Goal: Register for event/course: Sign up to attend an event or enroll in a course

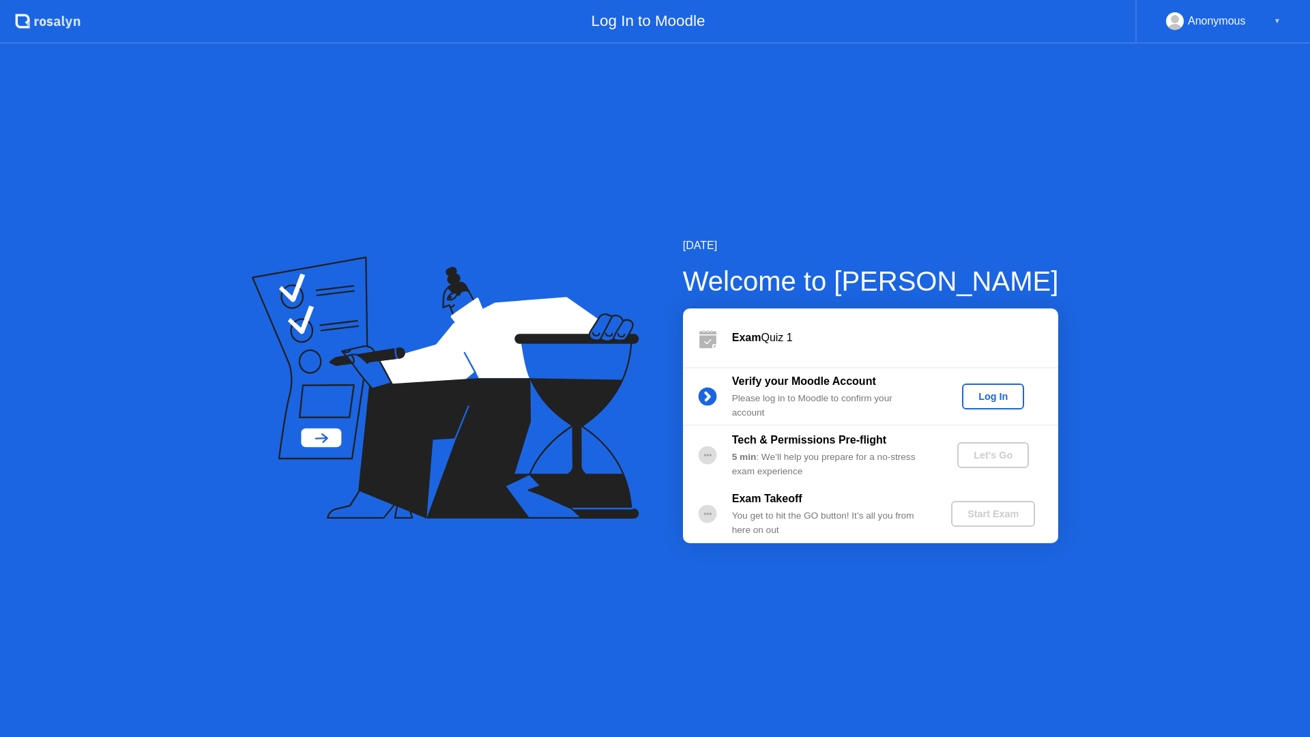
click at [1011, 392] on div "Log In" at bounding box center [993, 396] width 51 height 11
click at [988, 461] on div "Let's Go" at bounding box center [993, 455] width 61 height 11
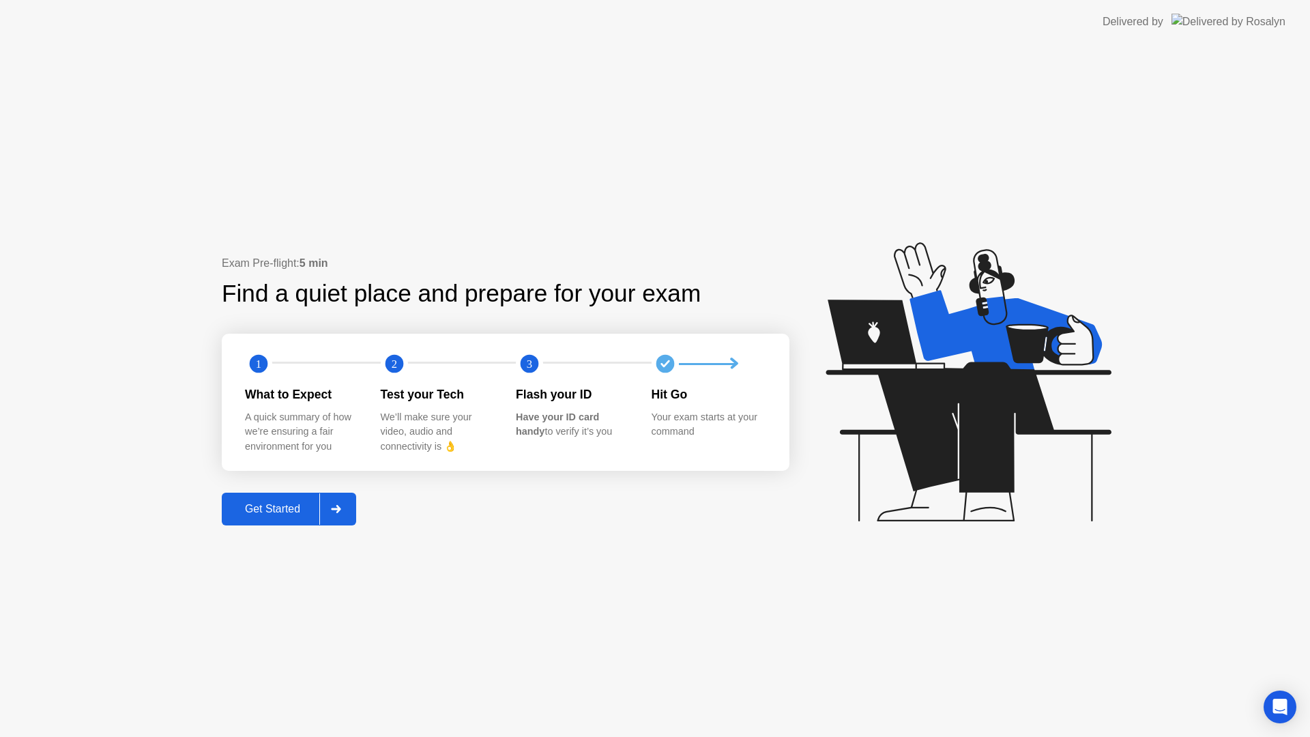
click at [283, 525] on button "Get Started" at bounding box center [289, 509] width 134 height 33
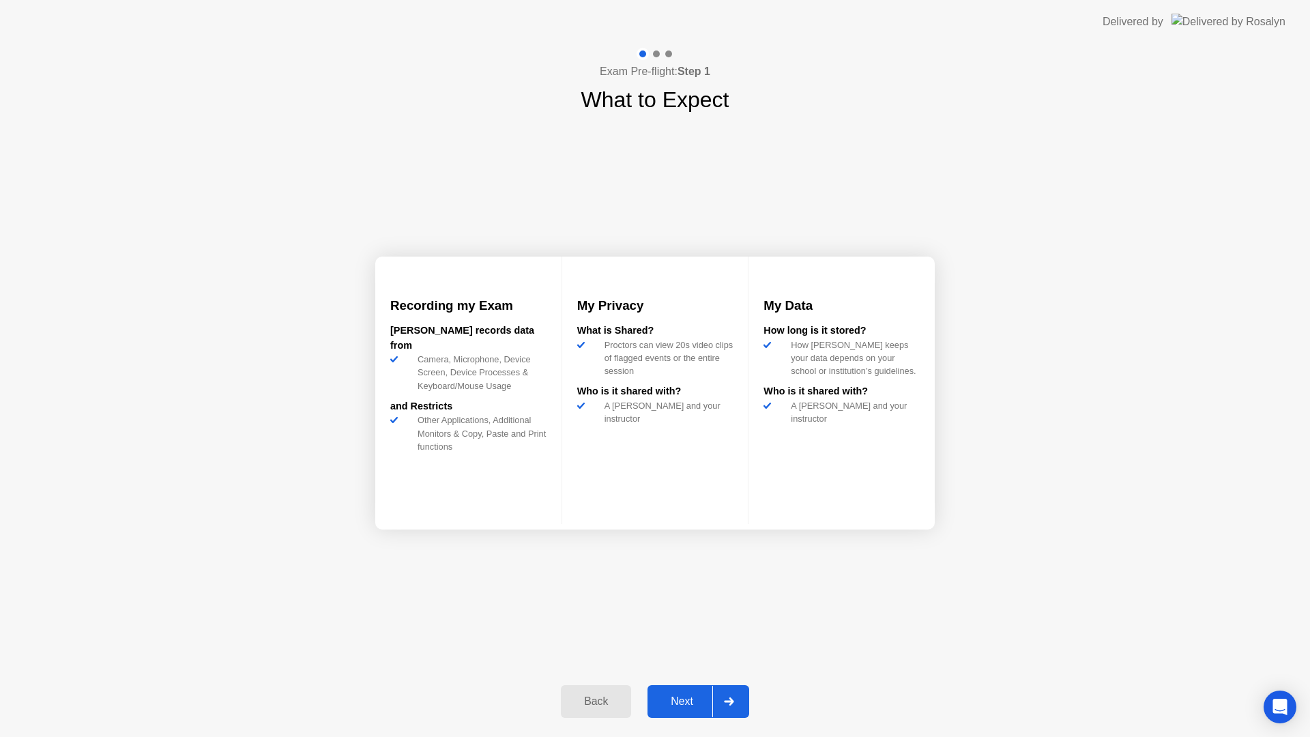
click at [687, 689] on button "Next" at bounding box center [699, 701] width 102 height 33
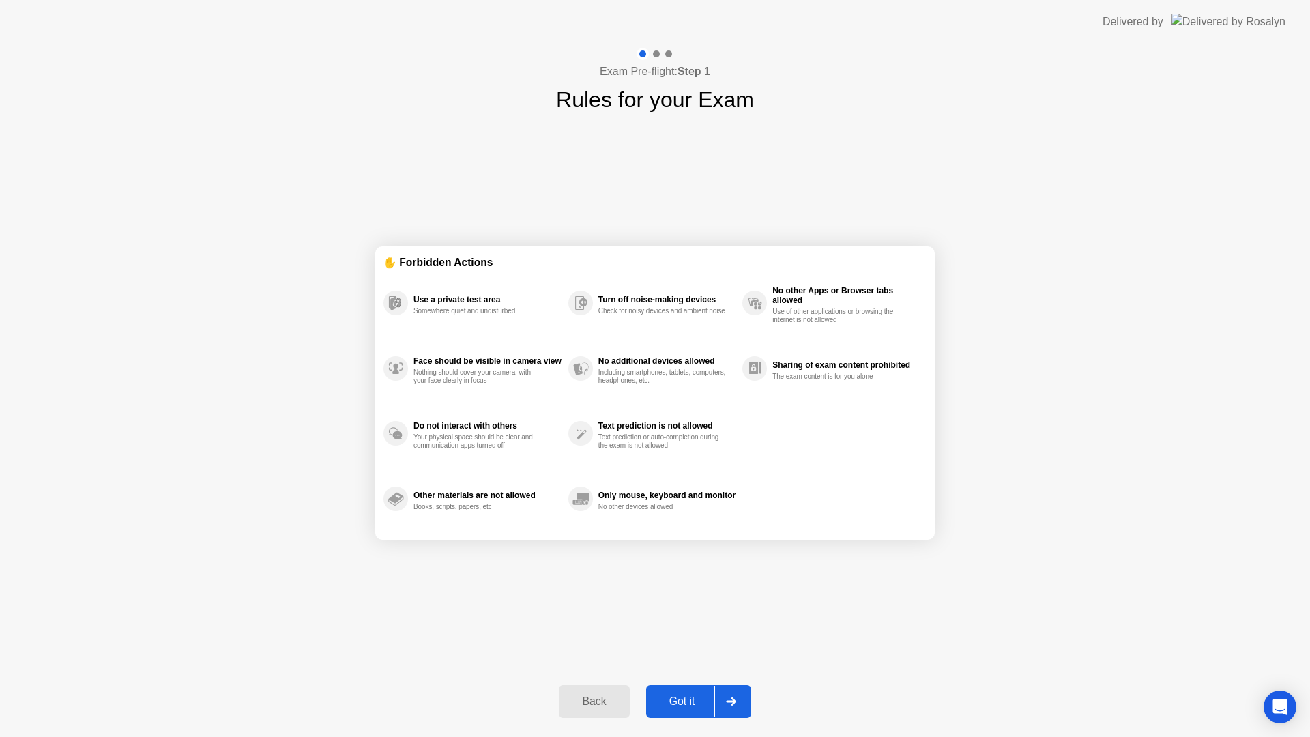
click at [696, 689] on button "Got it" at bounding box center [698, 701] width 105 height 33
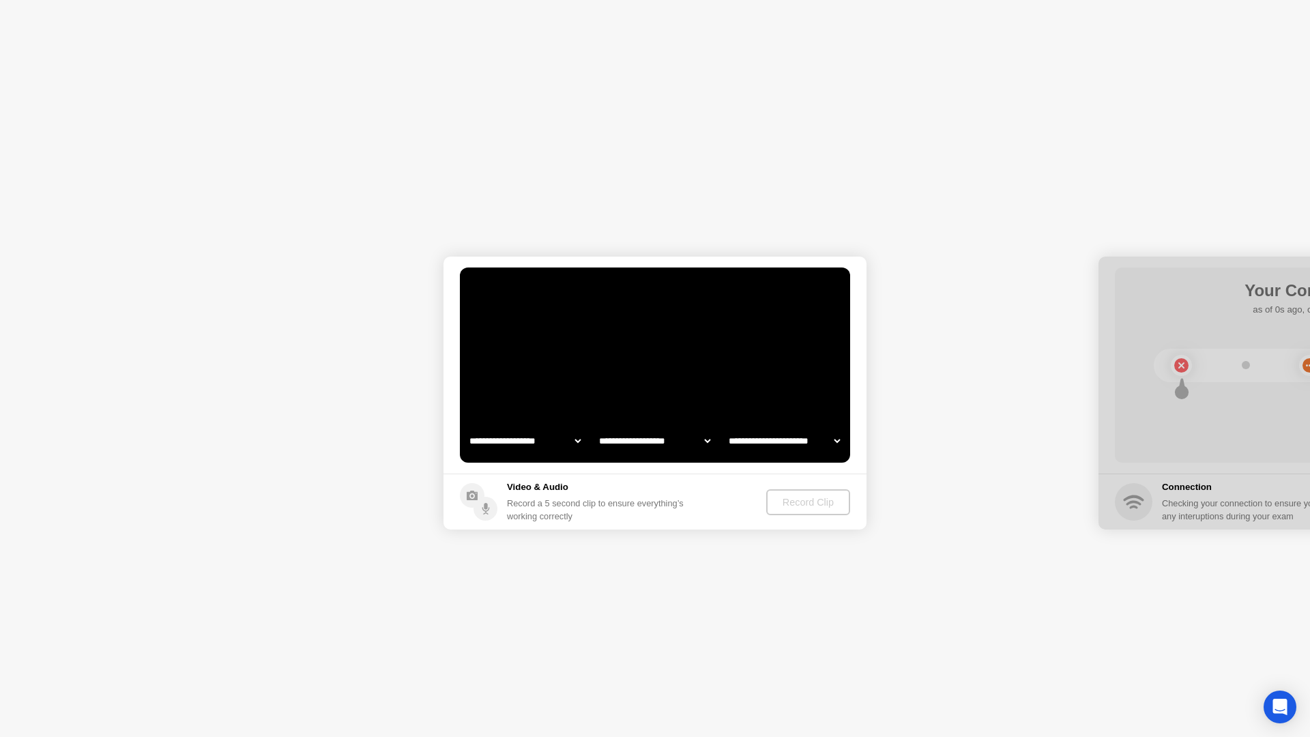
select select "*******"
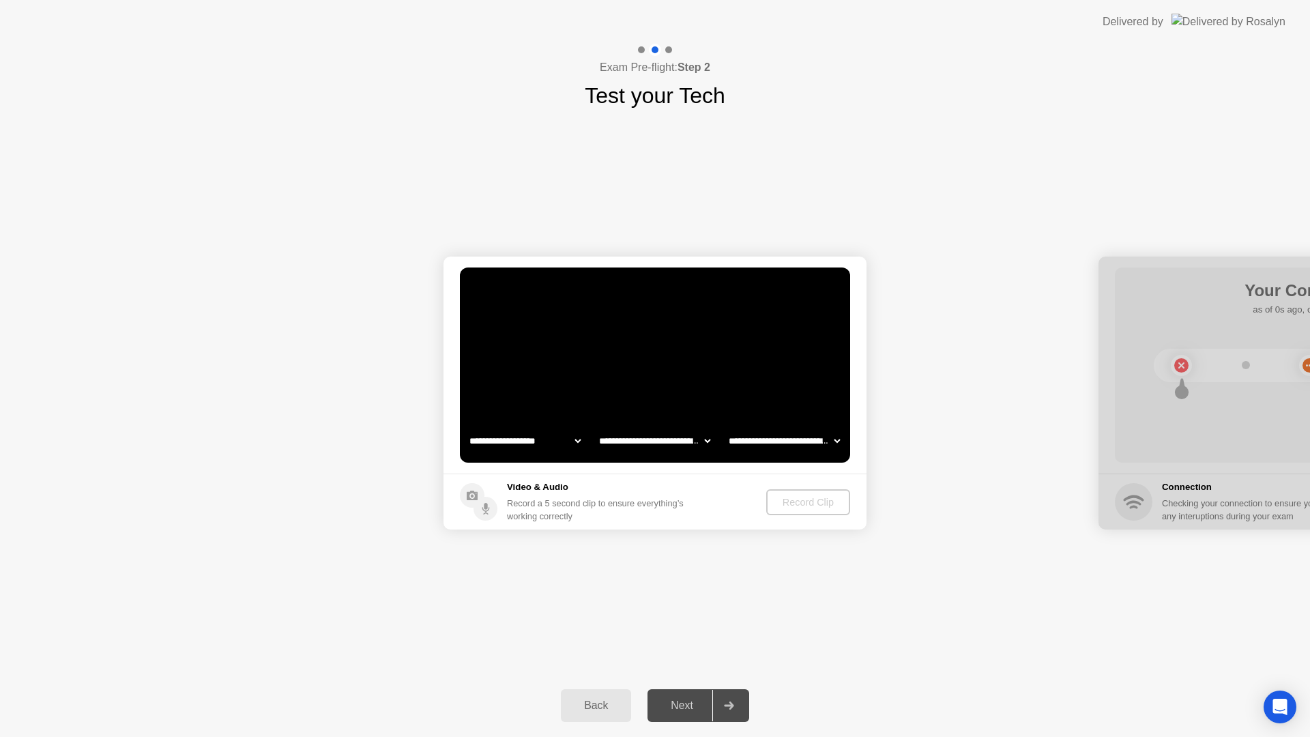
select select "**********"
click at [644, 407] on video at bounding box center [655, 364] width 390 height 195
click at [488, 721] on div "Back Next" at bounding box center [655, 705] width 1310 height 63
click at [803, 499] on div "Record Clip" at bounding box center [808, 502] width 73 height 11
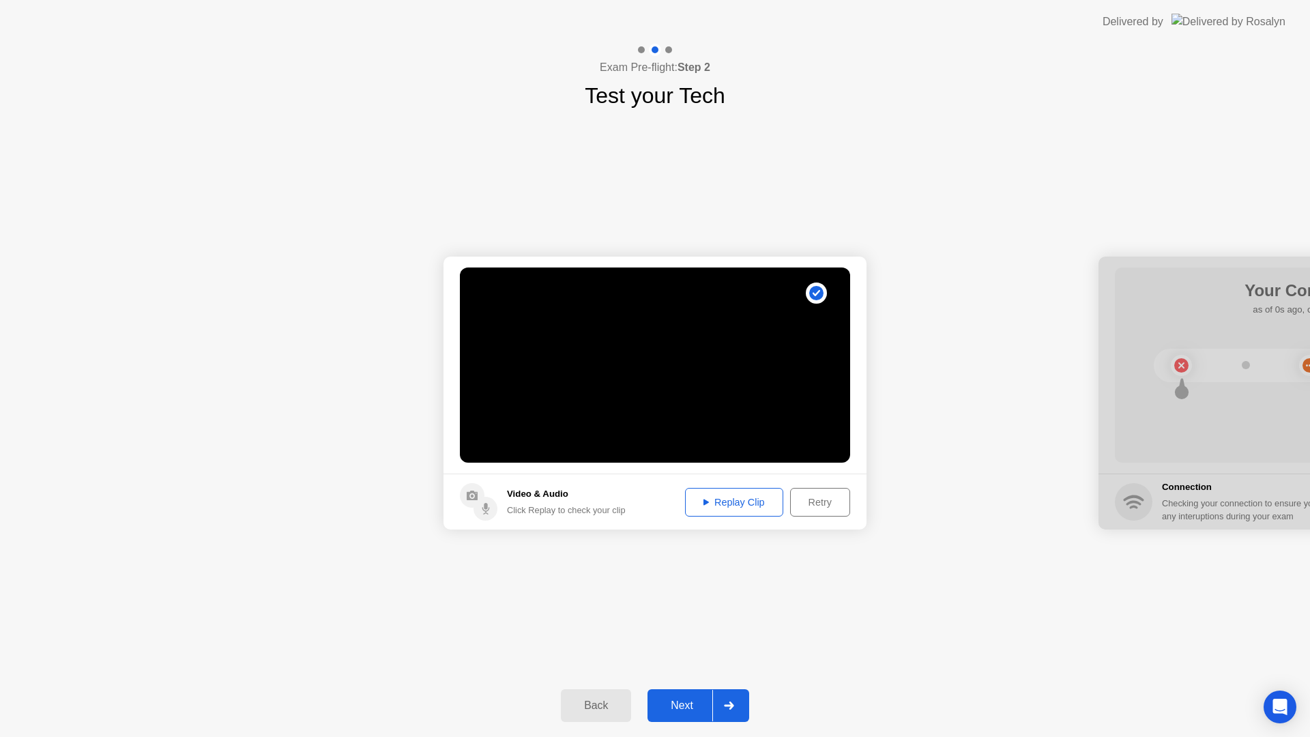
click at [692, 700] on div "Next" at bounding box center [682, 705] width 61 height 12
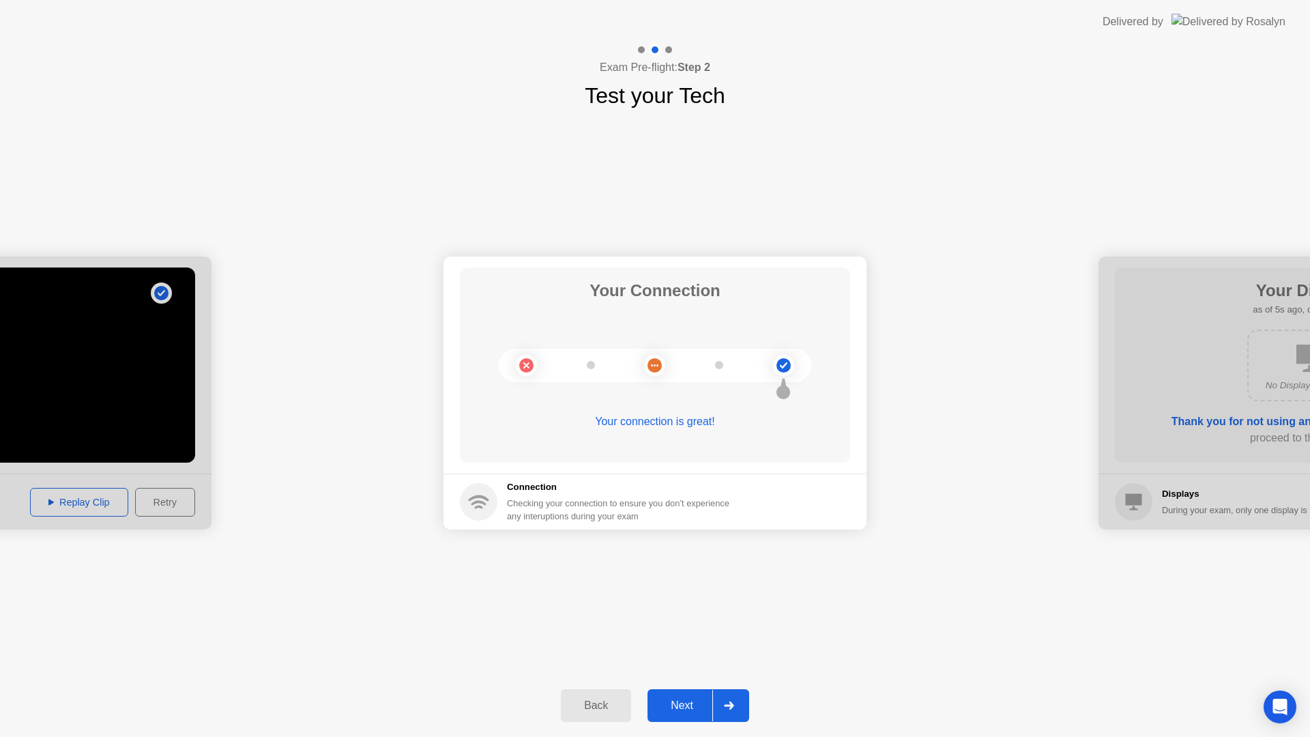
click at [738, 615] on div "**********" at bounding box center [655, 393] width 1310 height 562
click at [709, 701] on div "Next" at bounding box center [682, 705] width 61 height 12
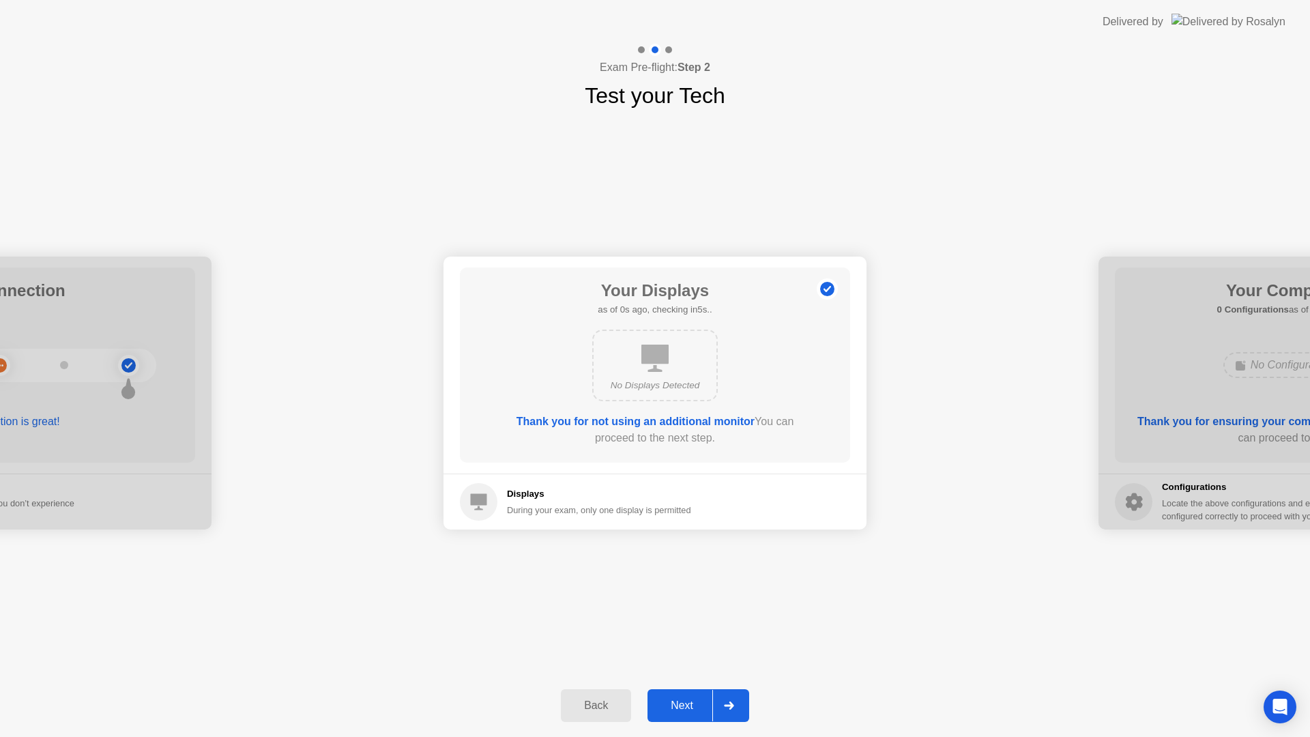
click at [709, 701] on div "Next" at bounding box center [682, 705] width 61 height 12
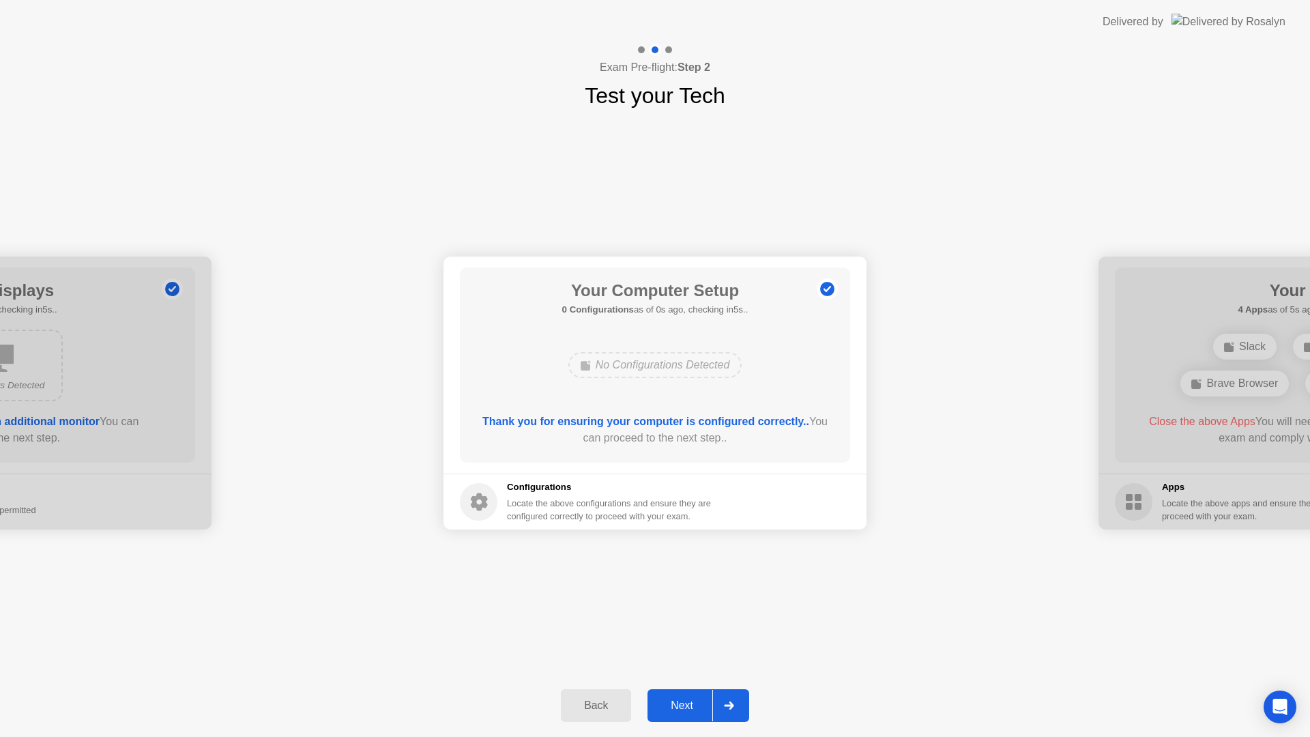
click at [709, 701] on div "Next" at bounding box center [682, 705] width 61 height 12
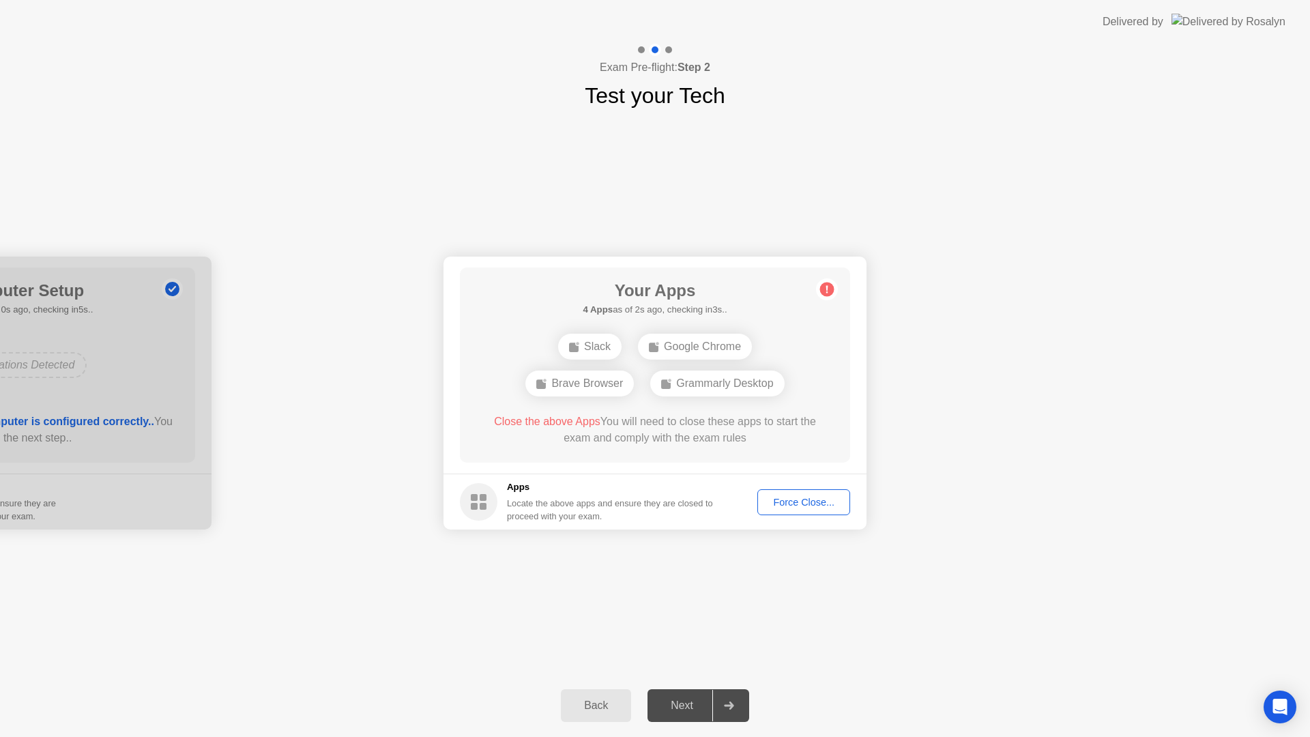
click at [789, 503] on div "Force Close..." at bounding box center [803, 502] width 83 height 11
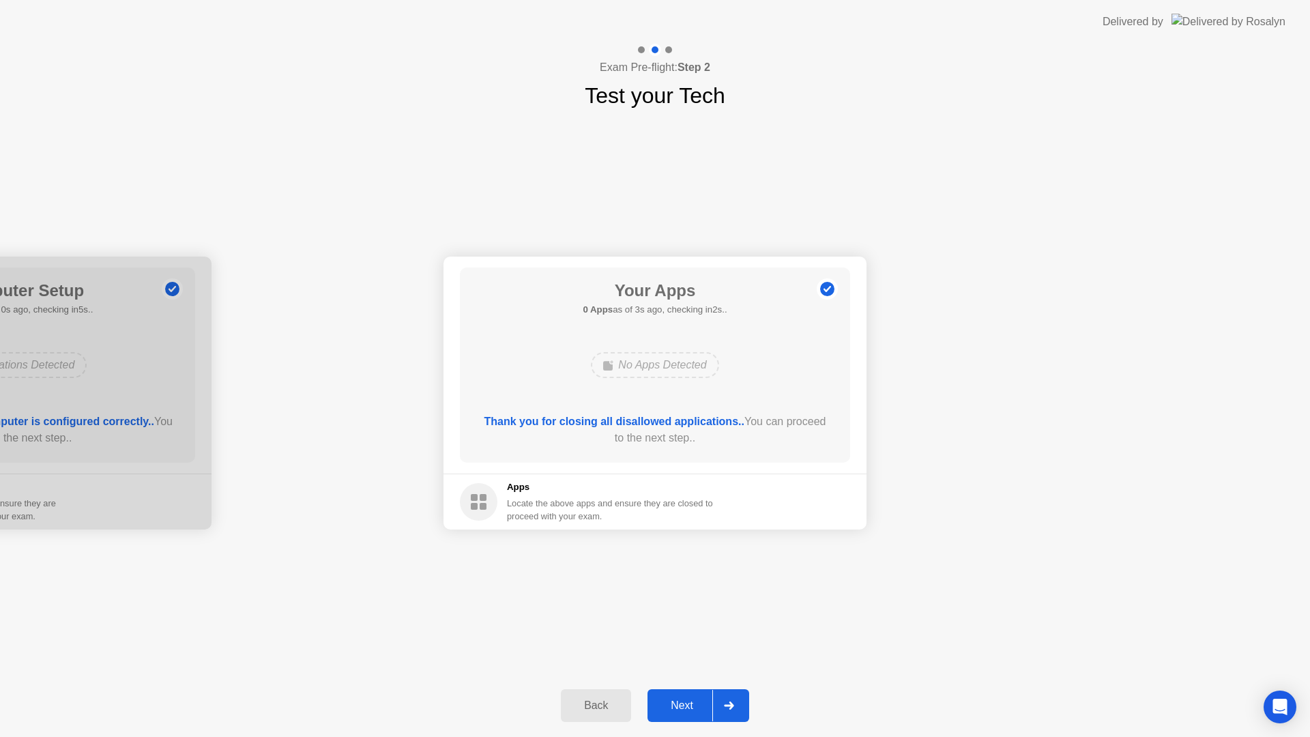
click at [695, 695] on button "Next" at bounding box center [699, 705] width 102 height 33
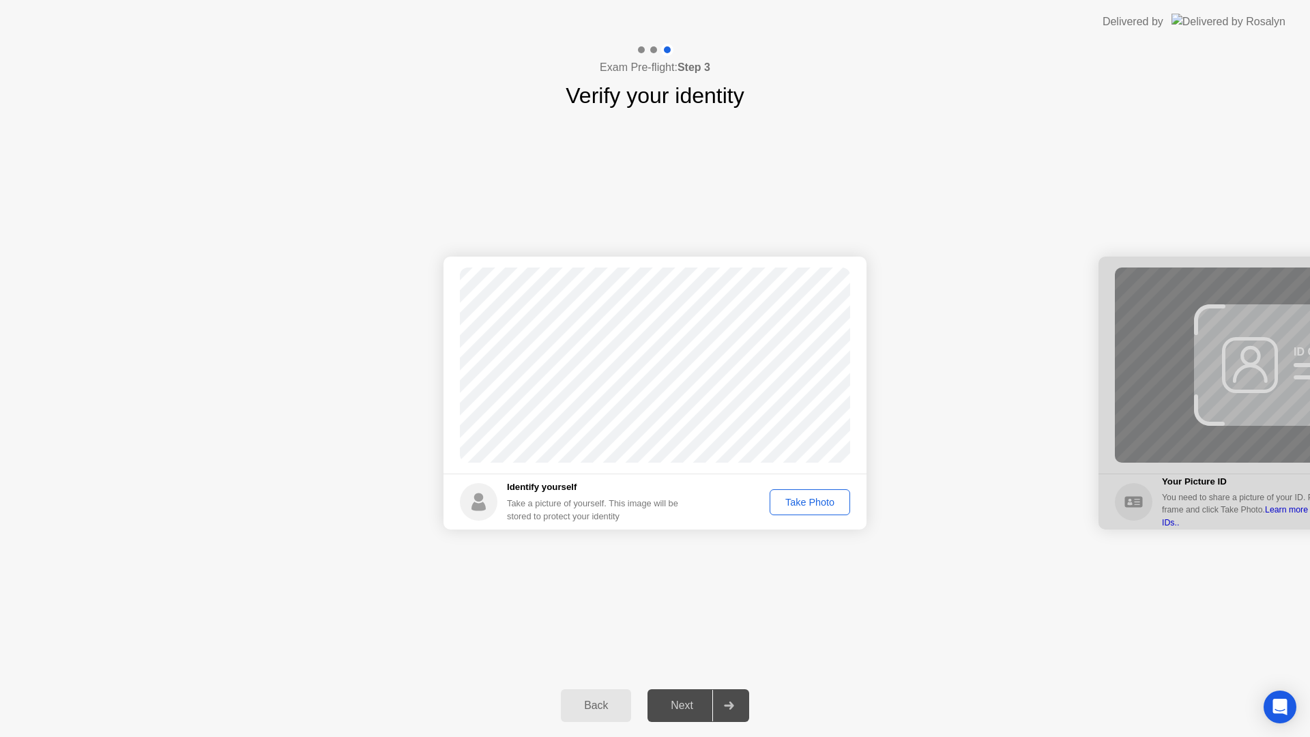
click at [810, 512] on button "Take Photo" at bounding box center [810, 502] width 81 height 26
drag, startPoint x: 719, startPoint y: 680, endPoint x: 710, endPoint y: 700, distance: 21.7
click at [719, 680] on div "Back Next" at bounding box center [655, 705] width 1310 height 63
drag, startPoint x: 708, startPoint y: 702, endPoint x: 714, endPoint y: 692, distance: 11.9
click at [710, 702] on div "Next" at bounding box center [682, 705] width 61 height 12
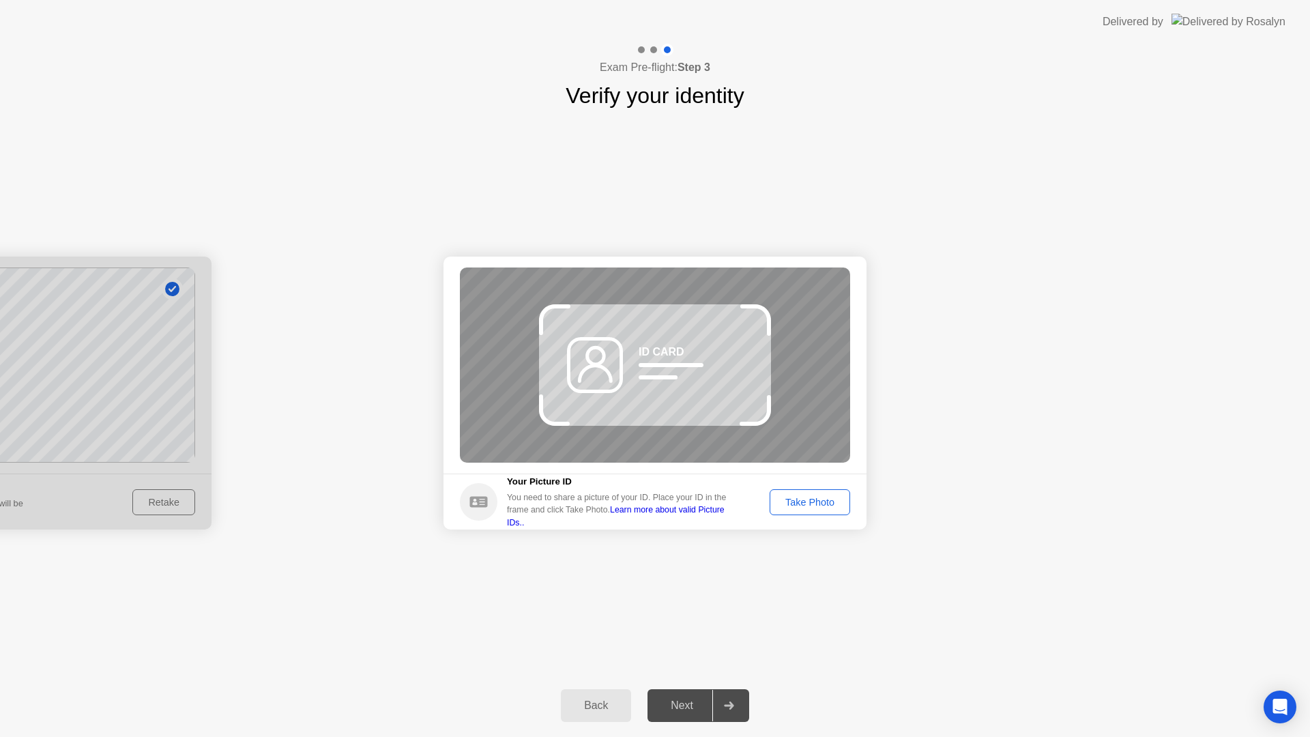
click at [789, 510] on button "Take Photo" at bounding box center [810, 502] width 81 height 26
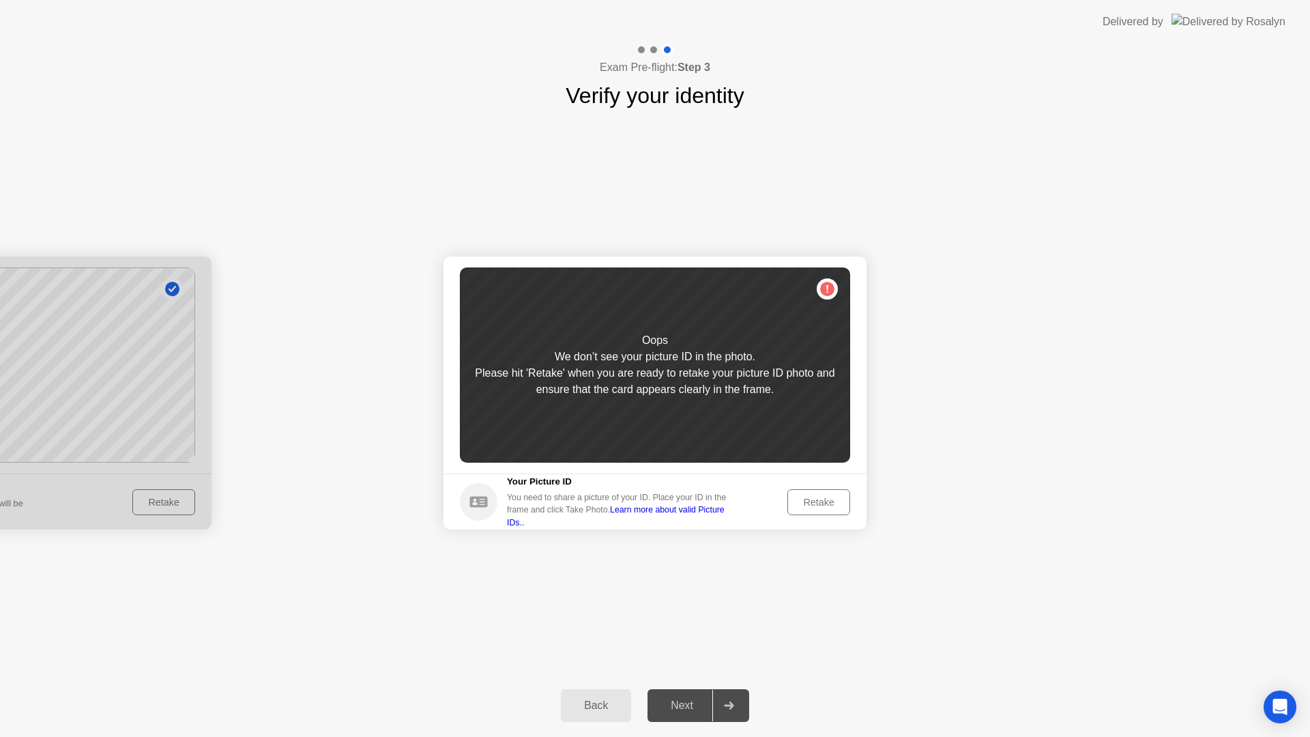
click at [680, 704] on div "Next" at bounding box center [682, 705] width 61 height 12
click at [809, 507] on div "Retake" at bounding box center [818, 502] width 53 height 11
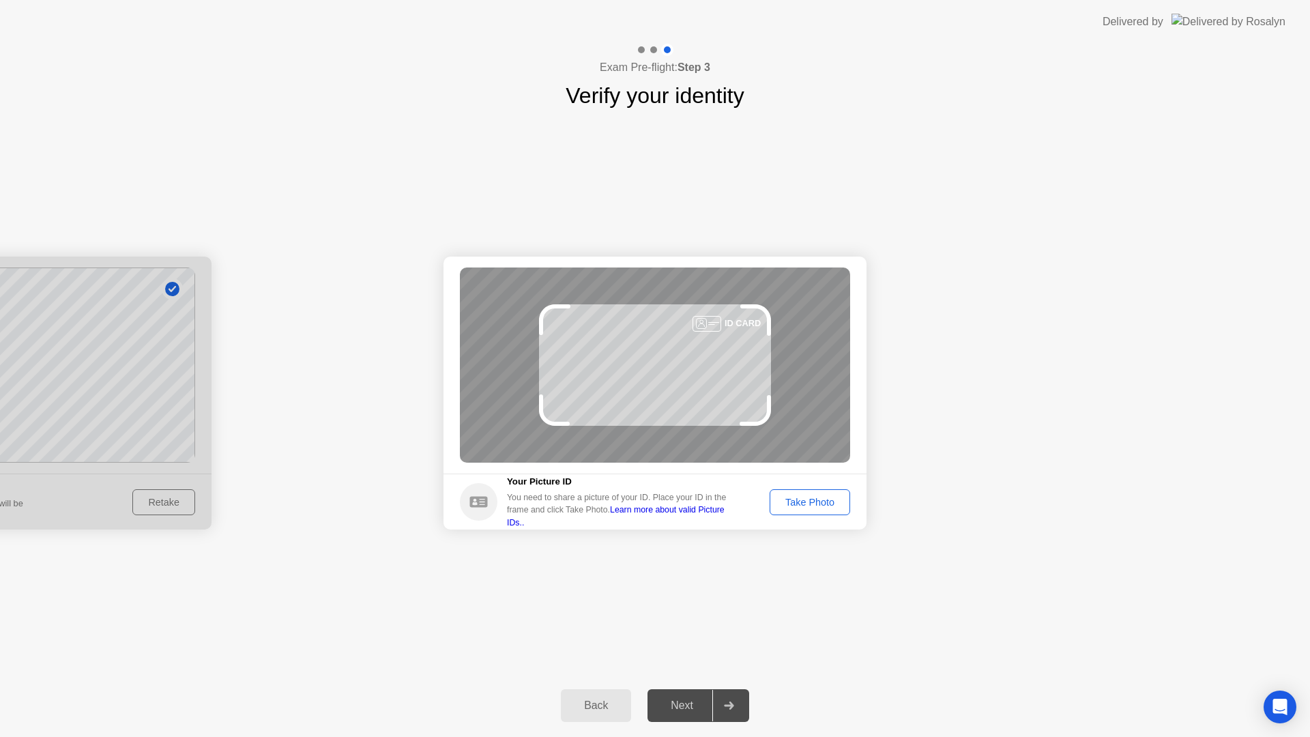
click at [811, 487] on footer "Your Picture ID You need to share a picture of your ID. Place your ID in the fr…" at bounding box center [655, 502] width 423 height 56
click at [804, 497] on div "Take Photo" at bounding box center [809, 502] width 71 height 11
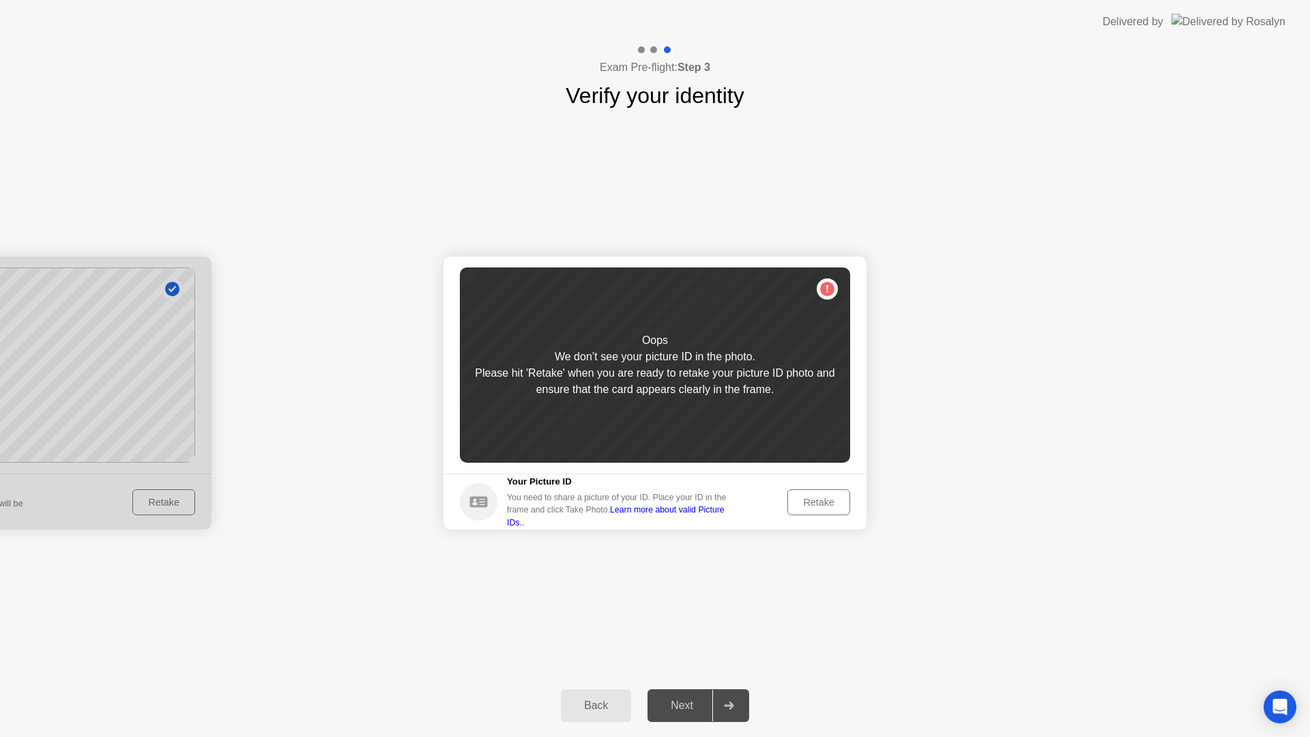
click at [800, 505] on div "Retake" at bounding box center [818, 502] width 53 height 11
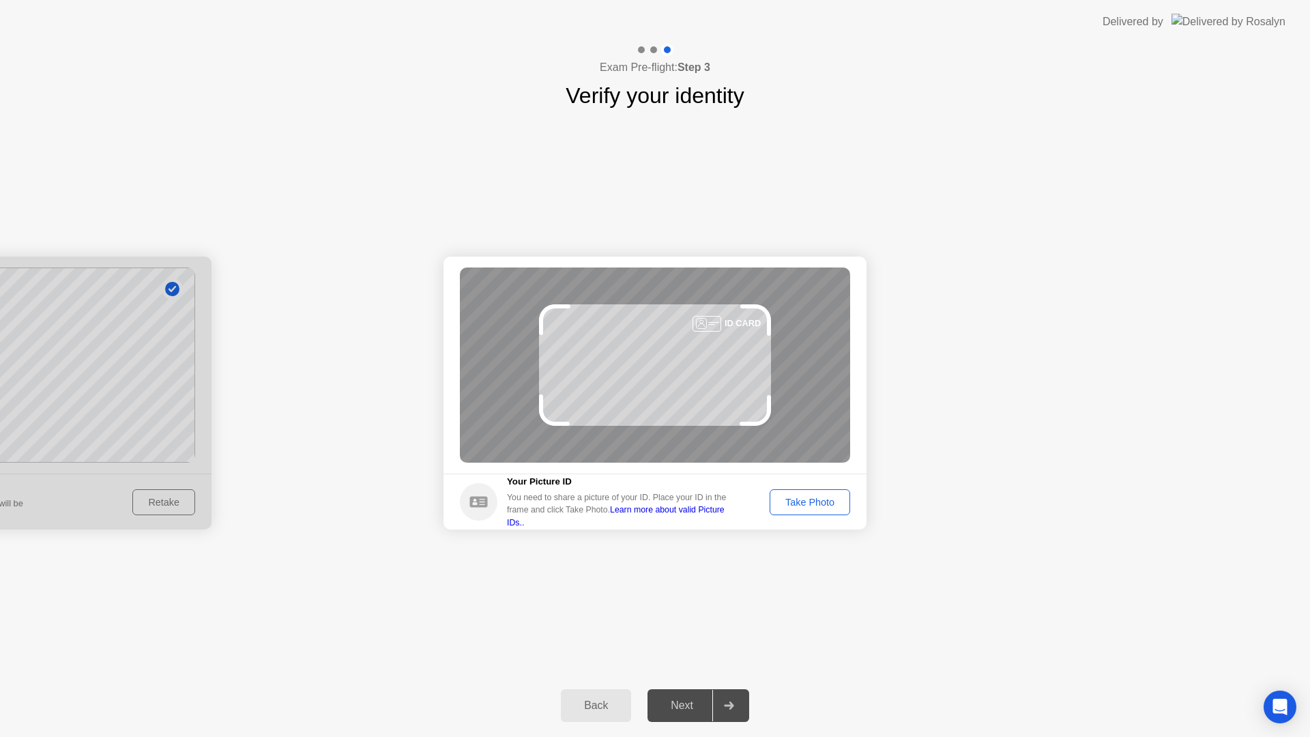
click at [796, 501] on div "Take Photo" at bounding box center [809, 502] width 71 height 11
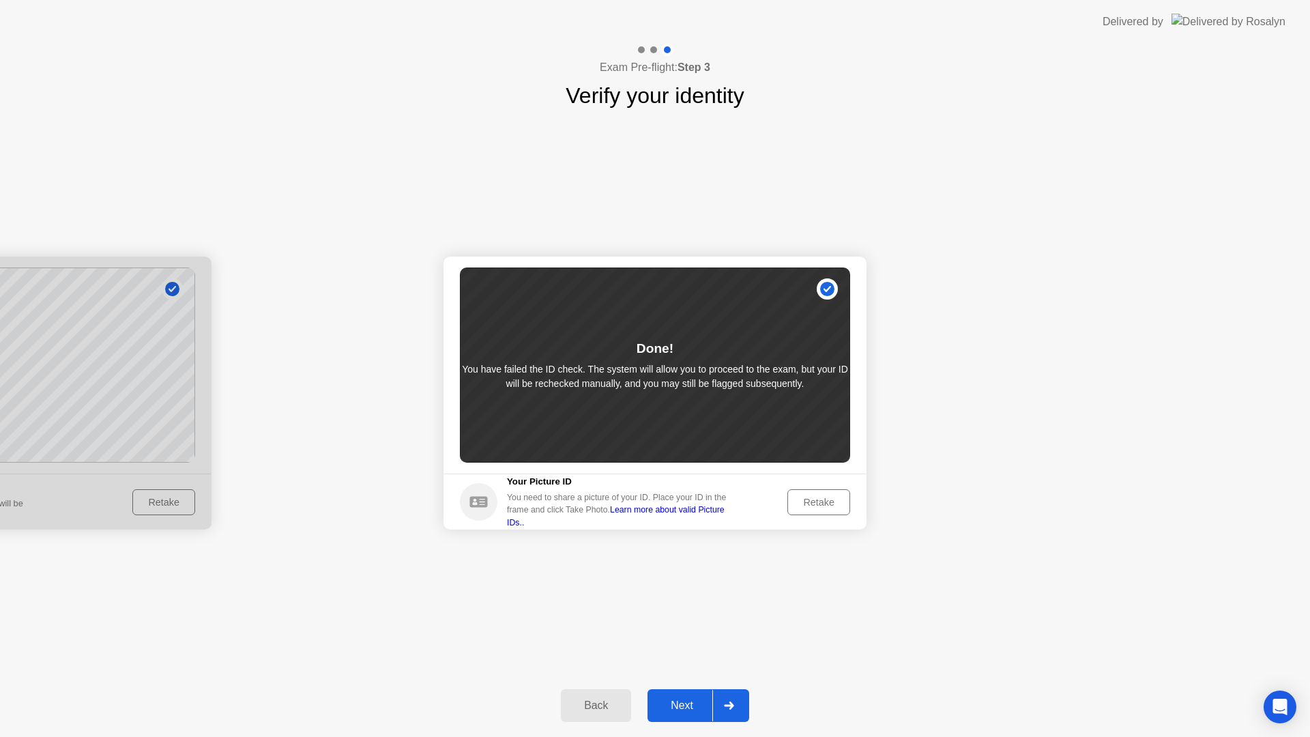
click at [710, 716] on button "Next" at bounding box center [699, 705] width 102 height 33
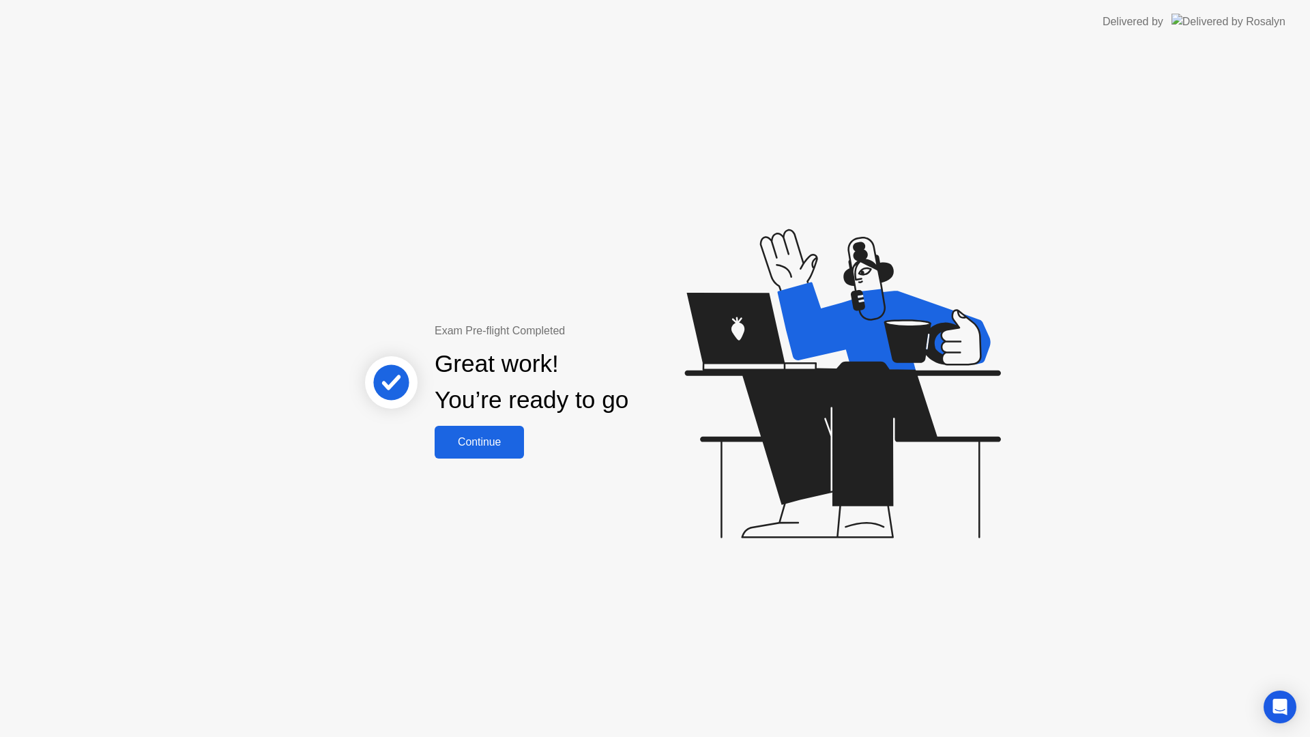
click at [491, 442] on div "Continue" at bounding box center [479, 442] width 81 height 12
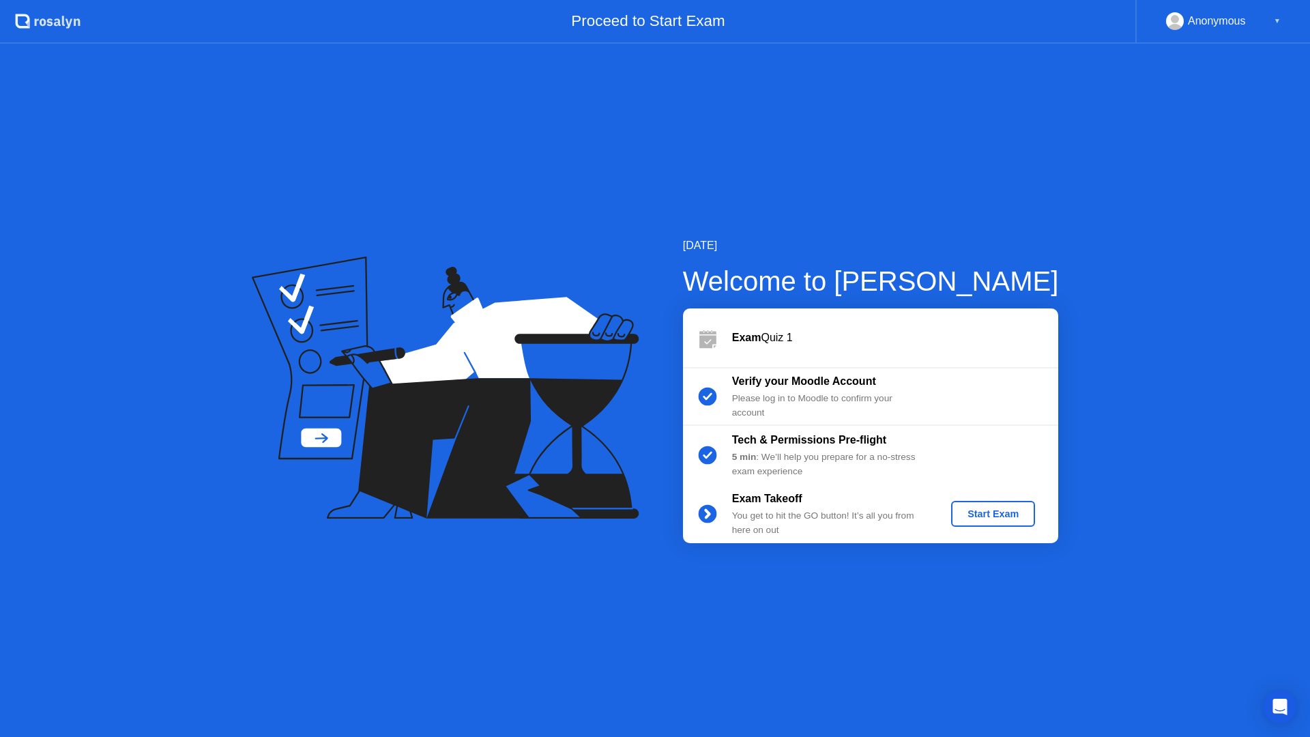
click at [962, 510] on div "Start Exam" at bounding box center [993, 513] width 73 height 11
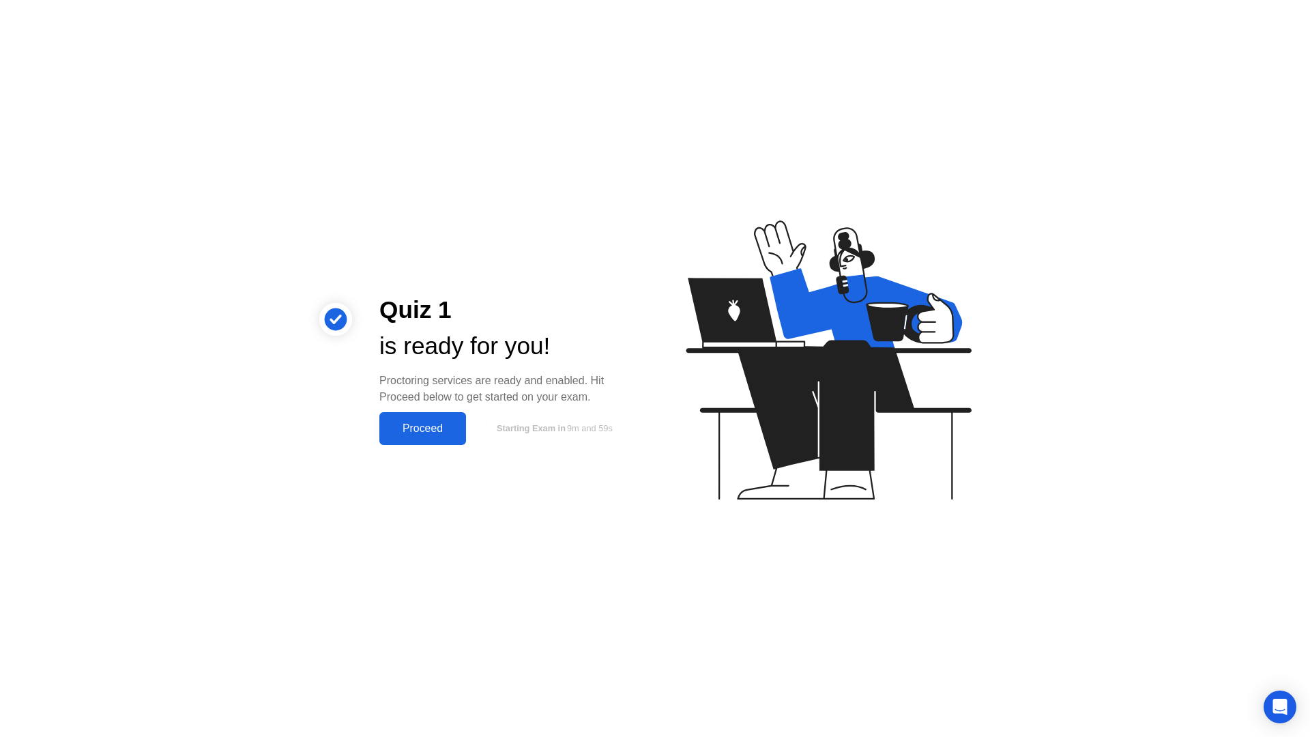
drag, startPoint x: 429, startPoint y: 430, endPoint x: 437, endPoint y: 431, distance: 8.3
click at [429, 429] on div "Proceed" at bounding box center [422, 428] width 78 height 12
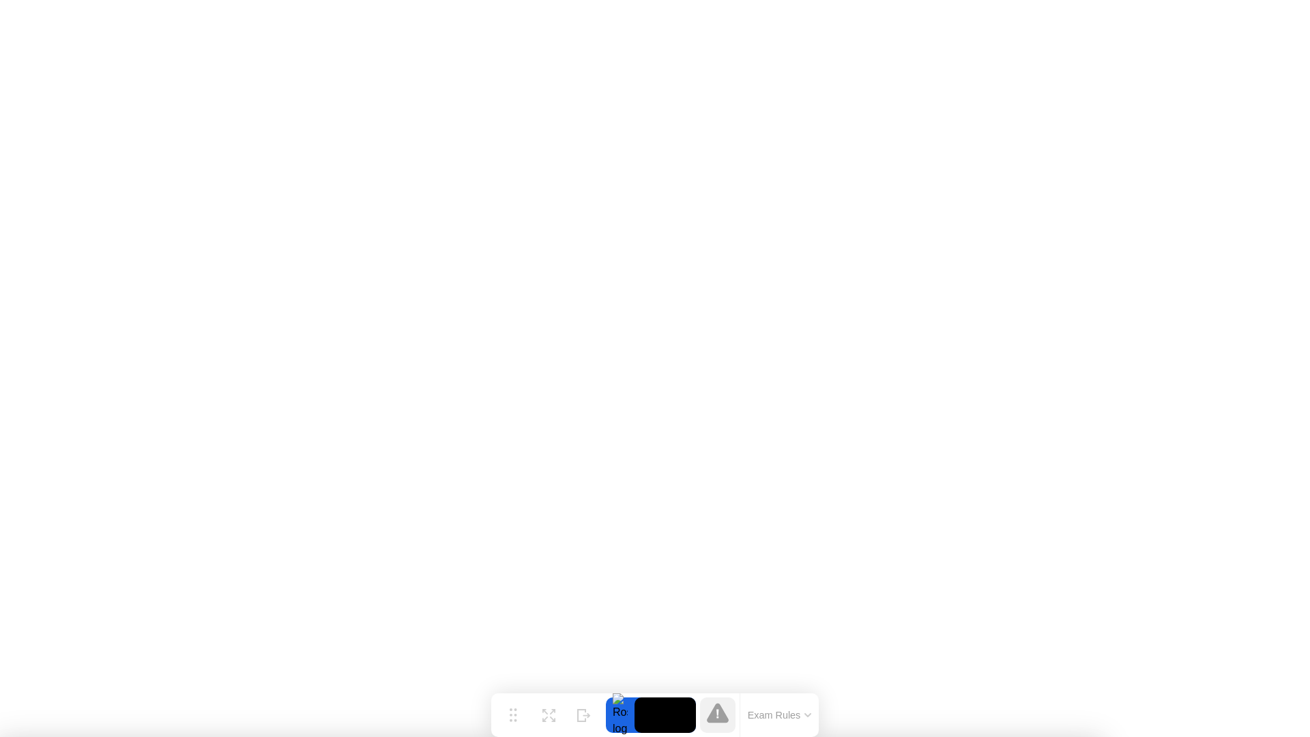
drag, startPoint x: 452, startPoint y: 404, endPoint x: 472, endPoint y: 409, distance: 19.9
click at [782, 711] on button "Exam Rules" at bounding box center [780, 715] width 72 height 12
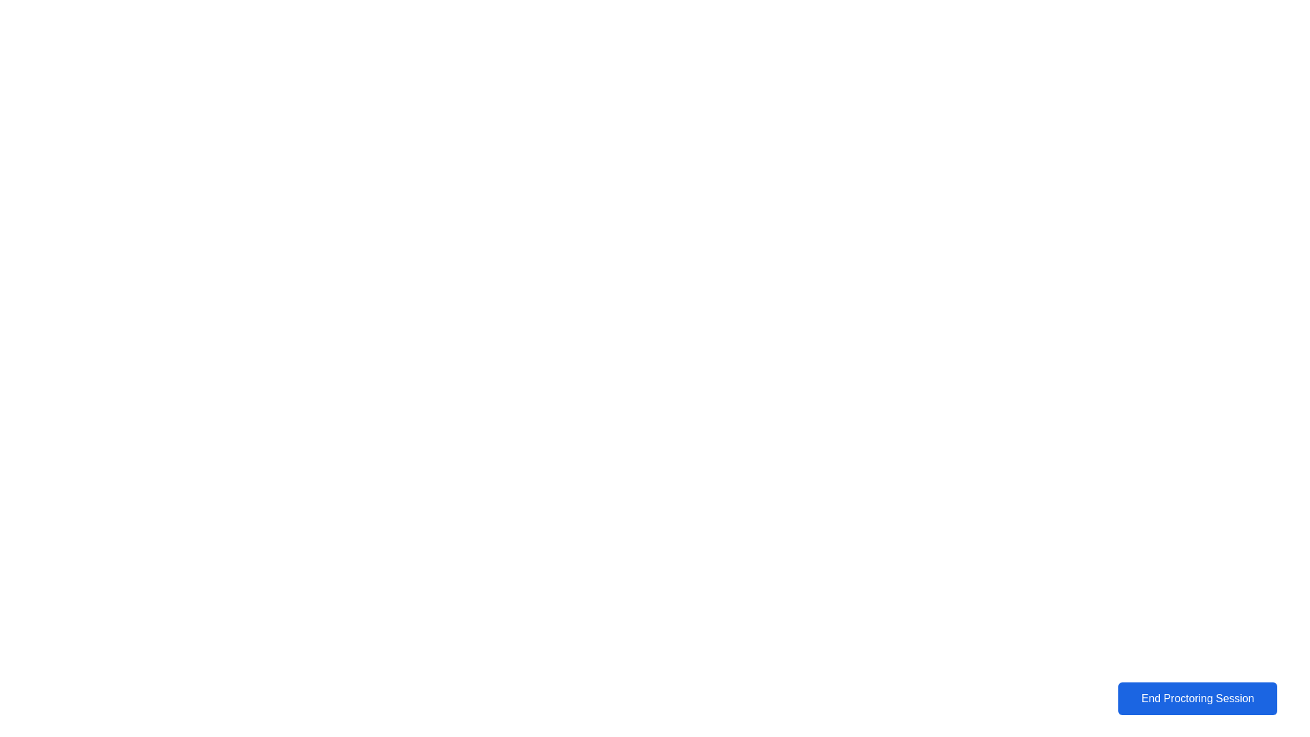
click at [1167, 701] on div "End Proctoring Session" at bounding box center [1197, 699] width 151 height 12
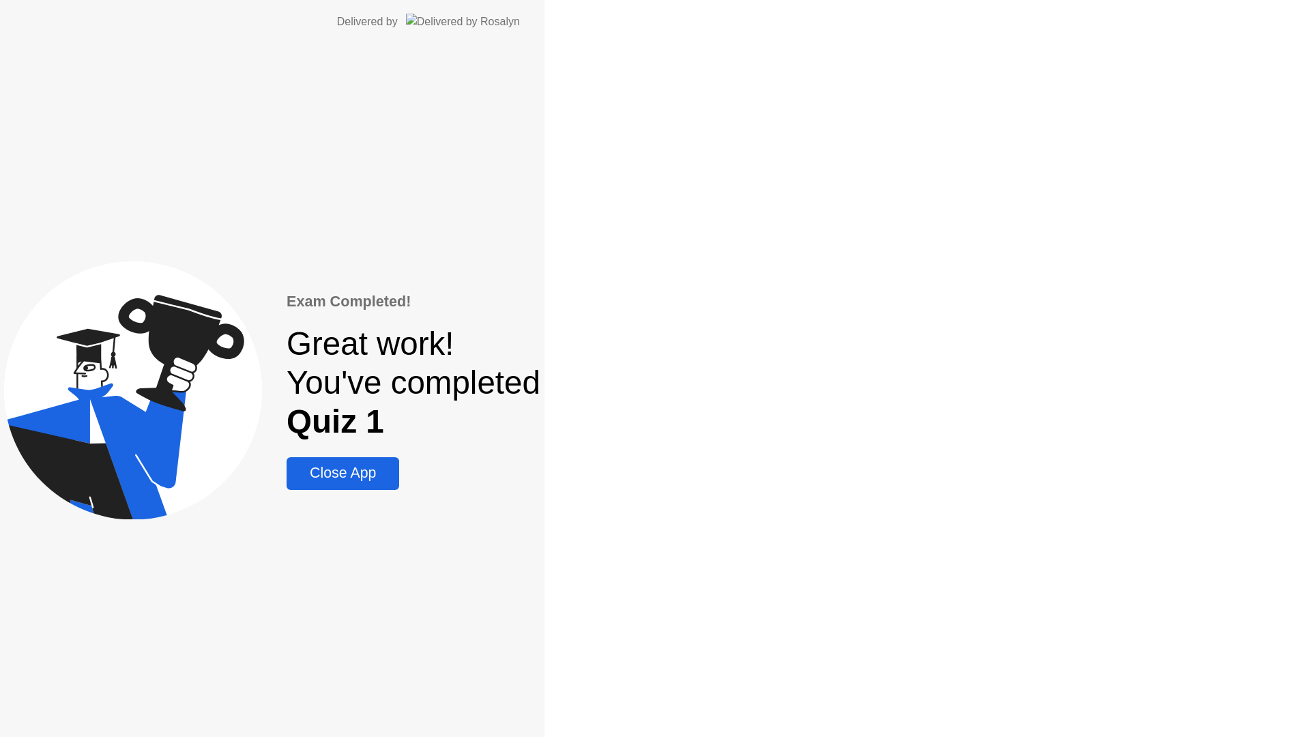
click at [545, 701] on div "Exam Completed! Great work! You've completed Quiz 1 Close App" at bounding box center [272, 390] width 545 height 693
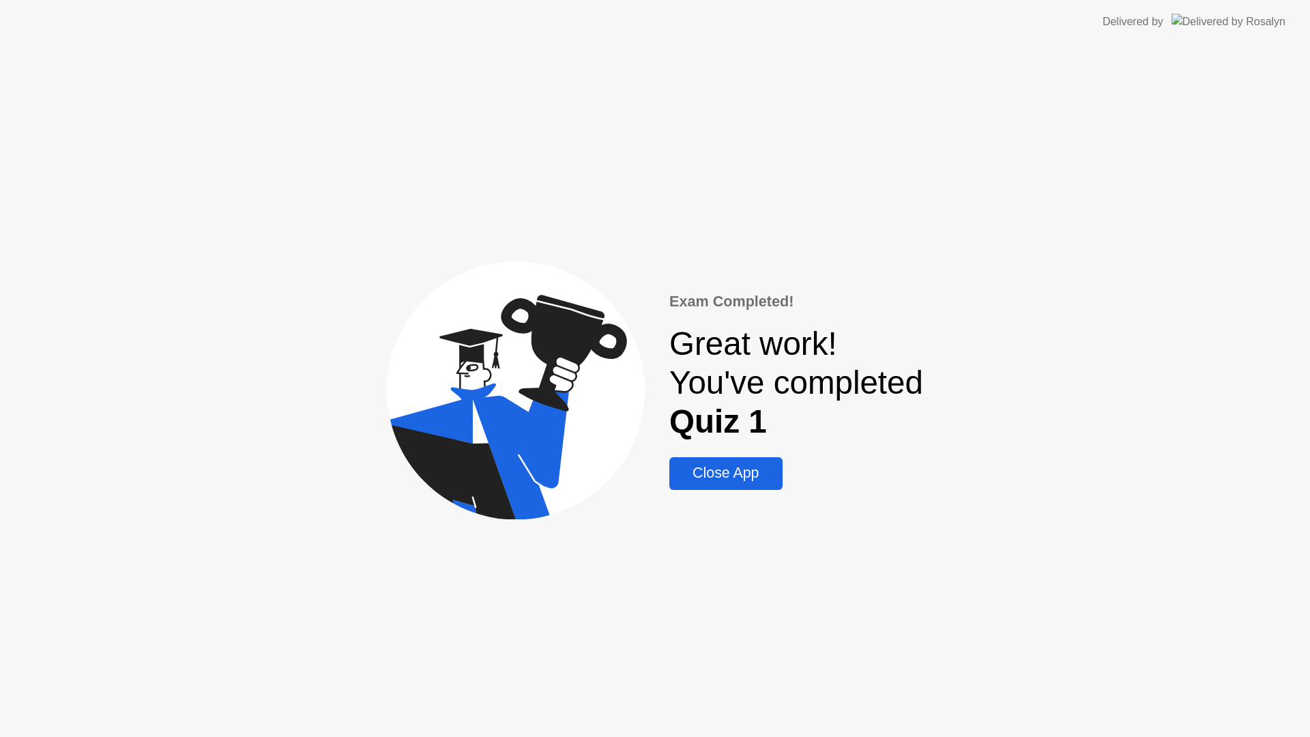
drag, startPoint x: 726, startPoint y: 489, endPoint x: 721, endPoint y: 483, distance: 7.7
click at [725, 488] on button "Close App" at bounding box center [725, 473] width 113 height 33
